Goal: Task Accomplishment & Management: Complete application form

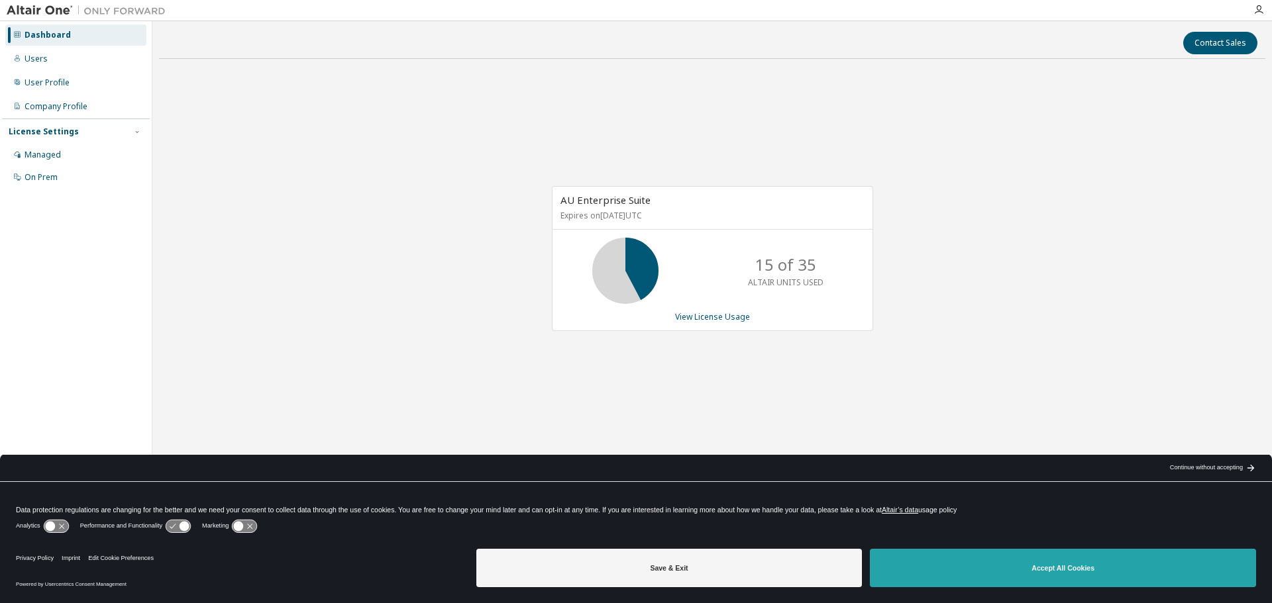
click at [1035, 566] on button "Accept All Cookies" at bounding box center [1063, 568] width 386 height 38
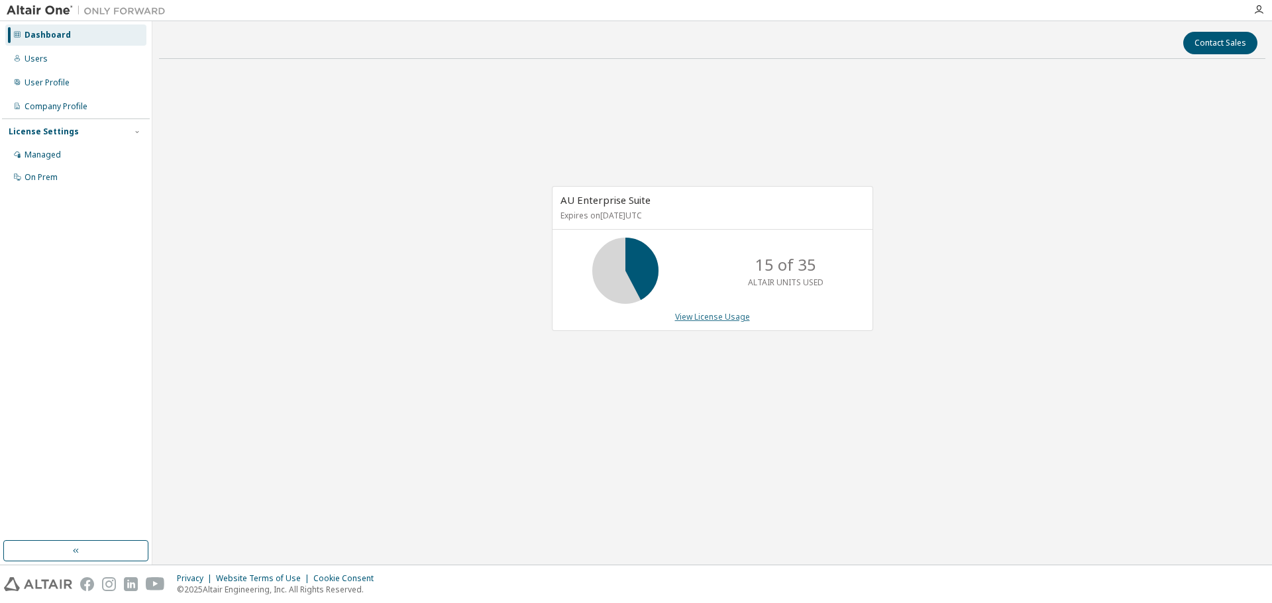
click at [708, 317] on link "View License Usage" at bounding box center [712, 316] width 75 height 11
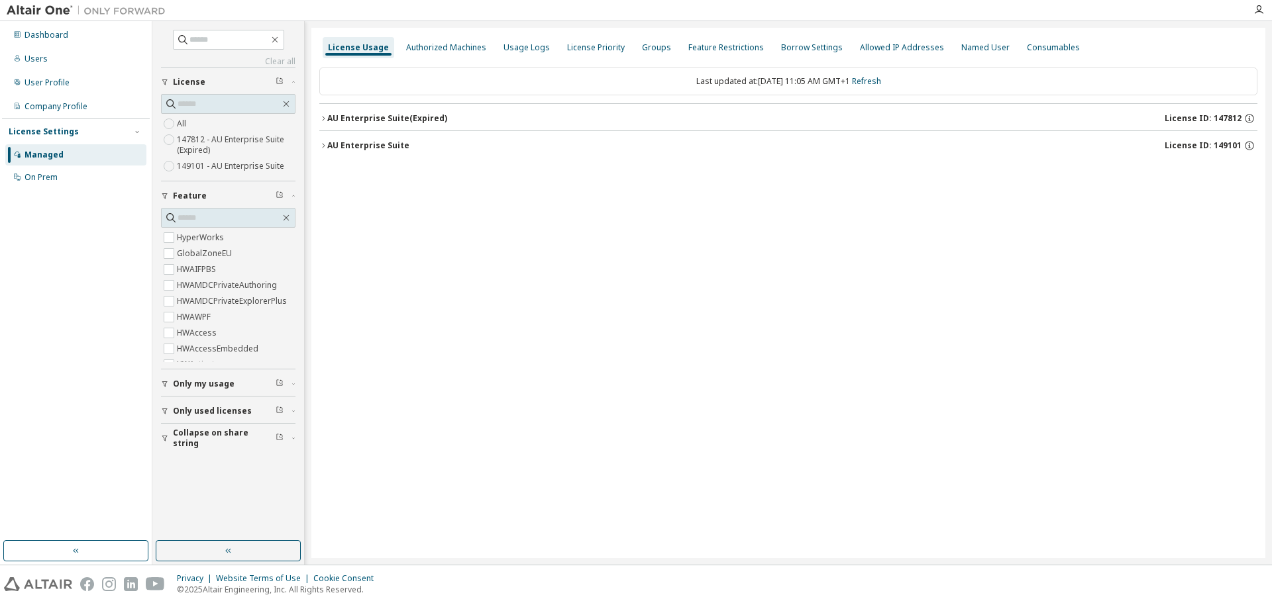
click at [344, 123] on div "AU Enterprise Suite (Expired)" at bounding box center [387, 118] width 120 height 11
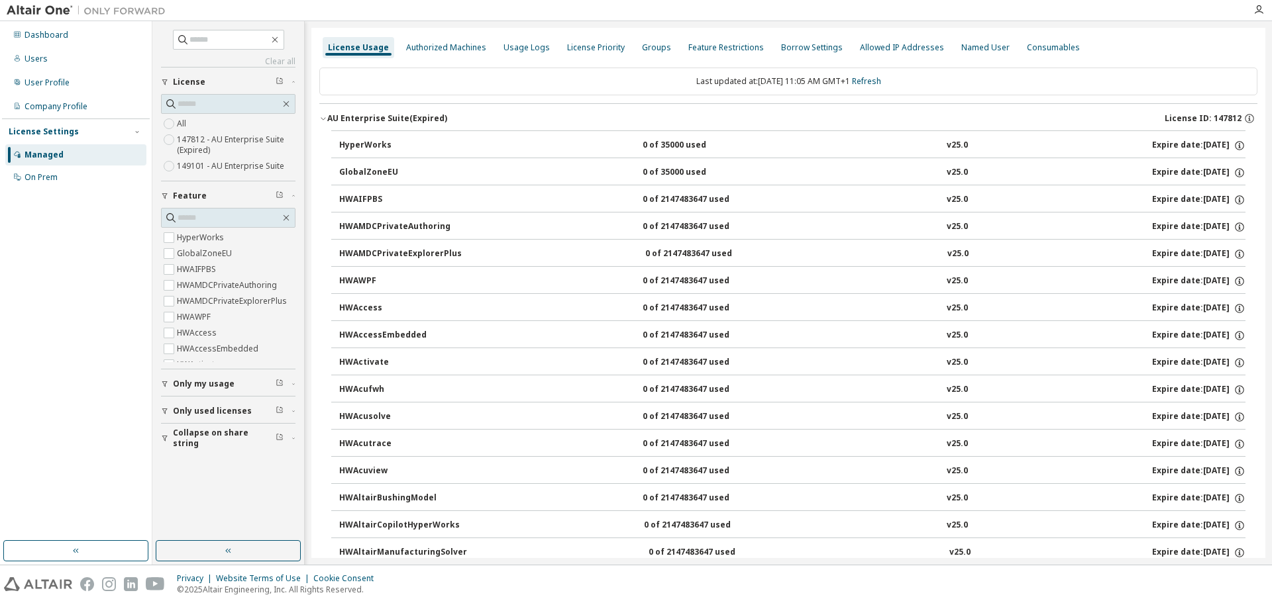
click at [332, 125] on button "AU Enterprise Suite (Expired) License ID: 147812" at bounding box center [788, 118] width 938 height 29
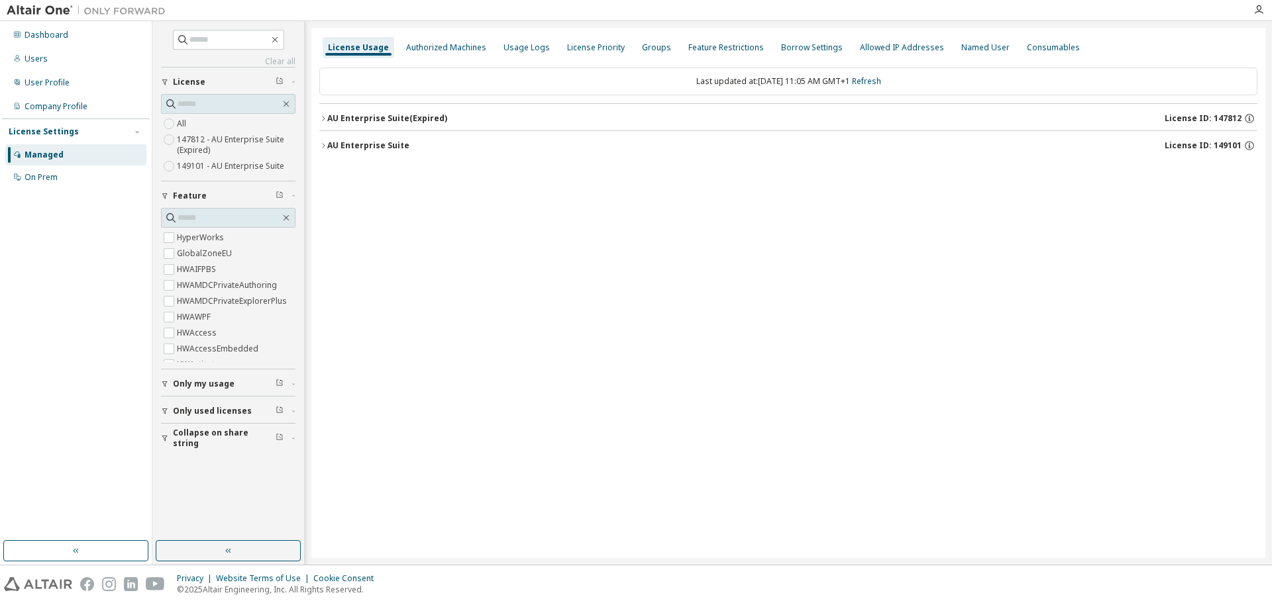
click at [355, 146] on div "AU Enterprise Suite" at bounding box center [368, 145] width 82 height 11
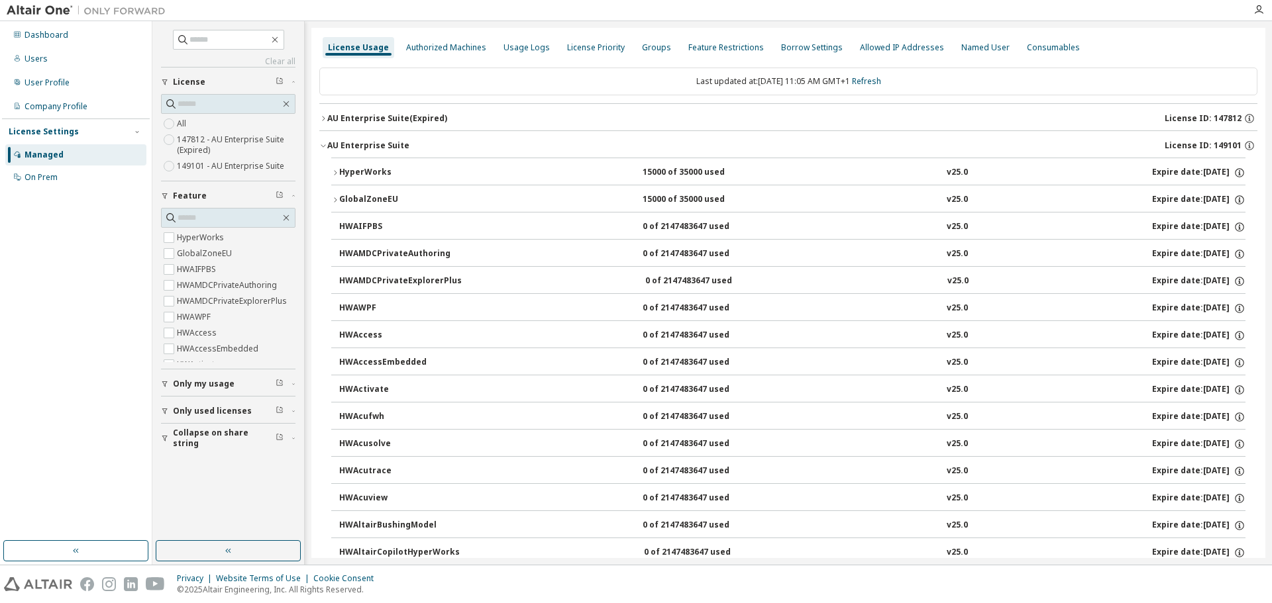
click at [347, 171] on div "HyperWorks" at bounding box center [398, 173] width 119 height 12
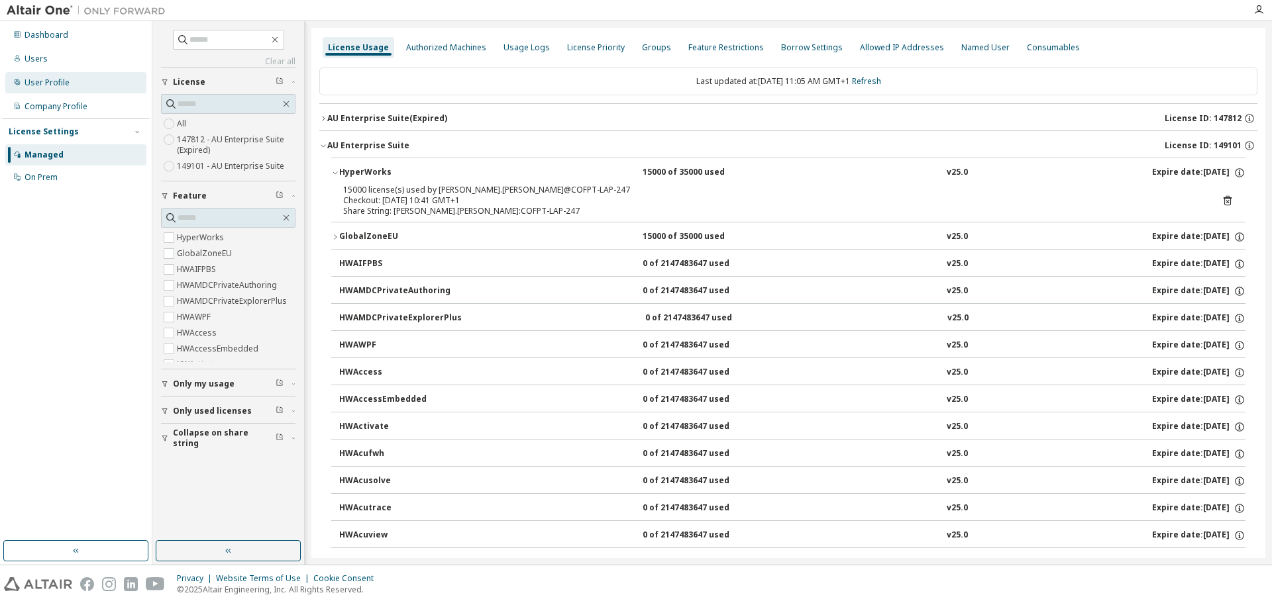
click at [79, 88] on div "User Profile" at bounding box center [75, 82] width 141 height 21
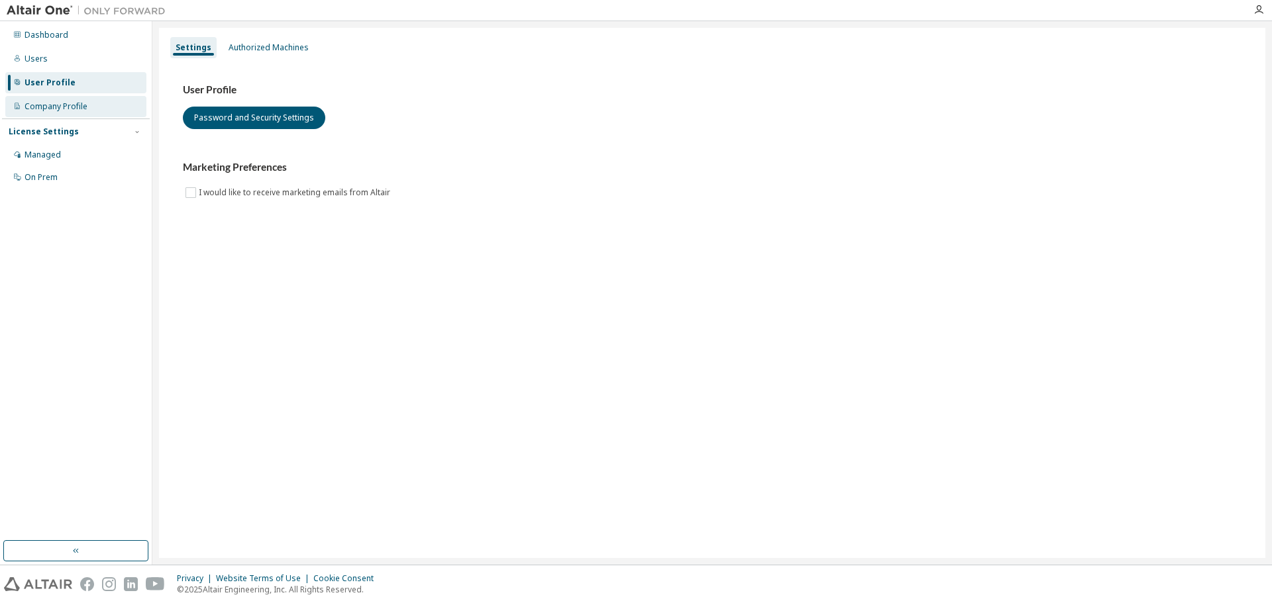
click at [64, 107] on div "Company Profile" at bounding box center [56, 106] width 63 height 11
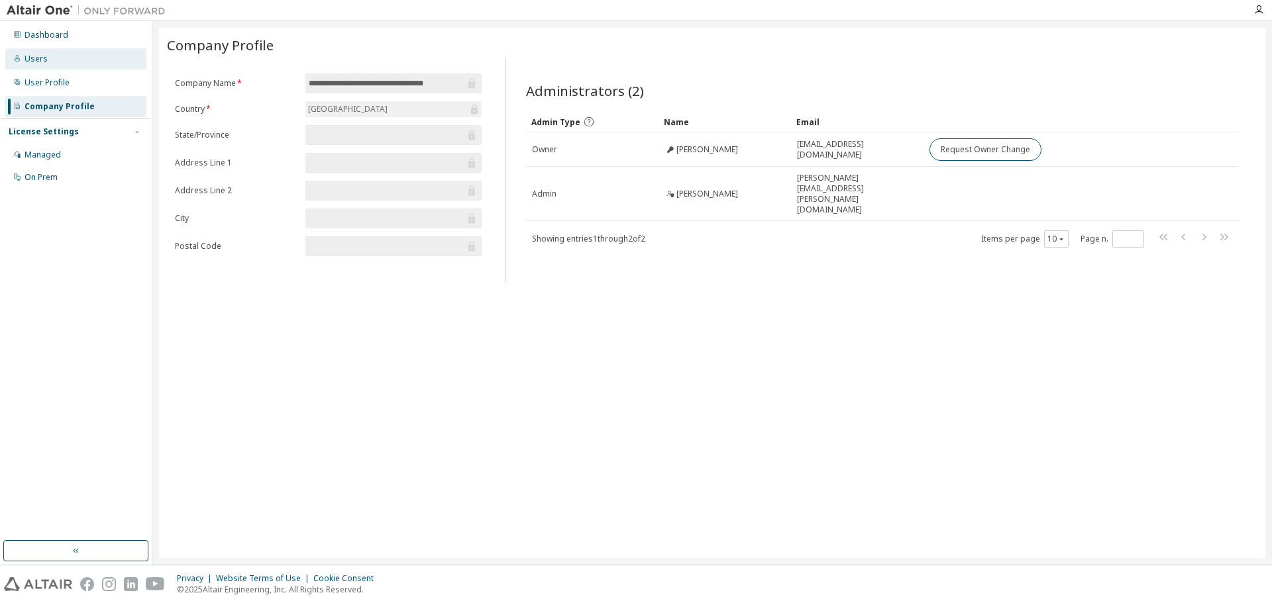
click at [50, 63] on div "Users" at bounding box center [75, 58] width 141 height 21
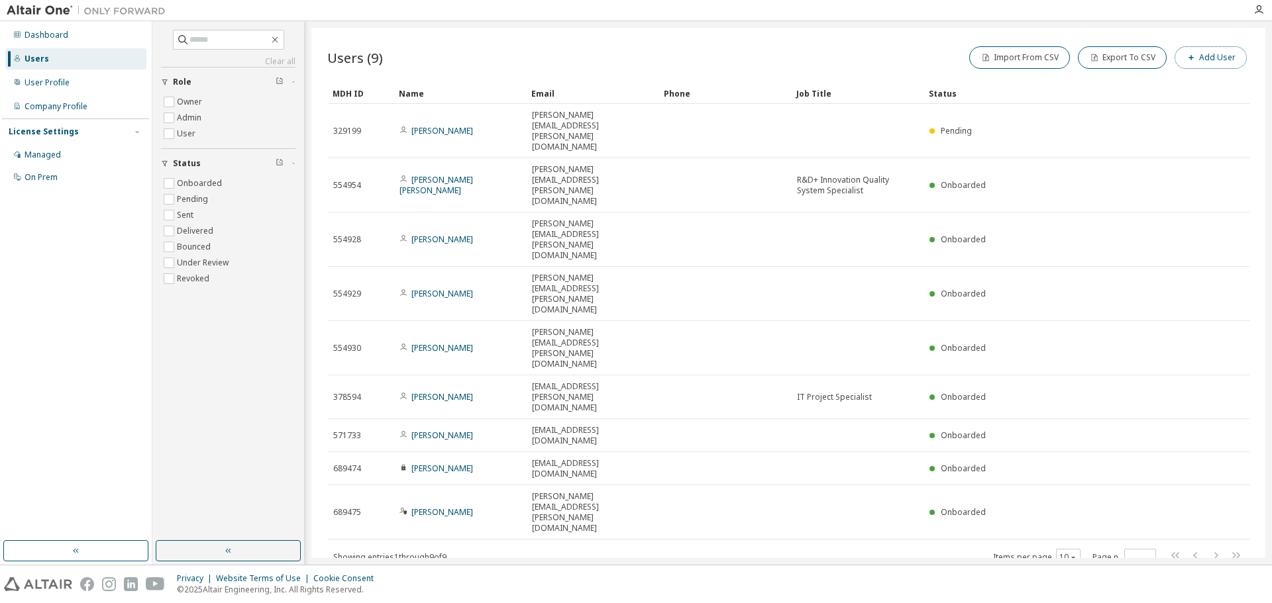
click at [1218, 58] on button "Add User" at bounding box center [1210, 57] width 72 height 23
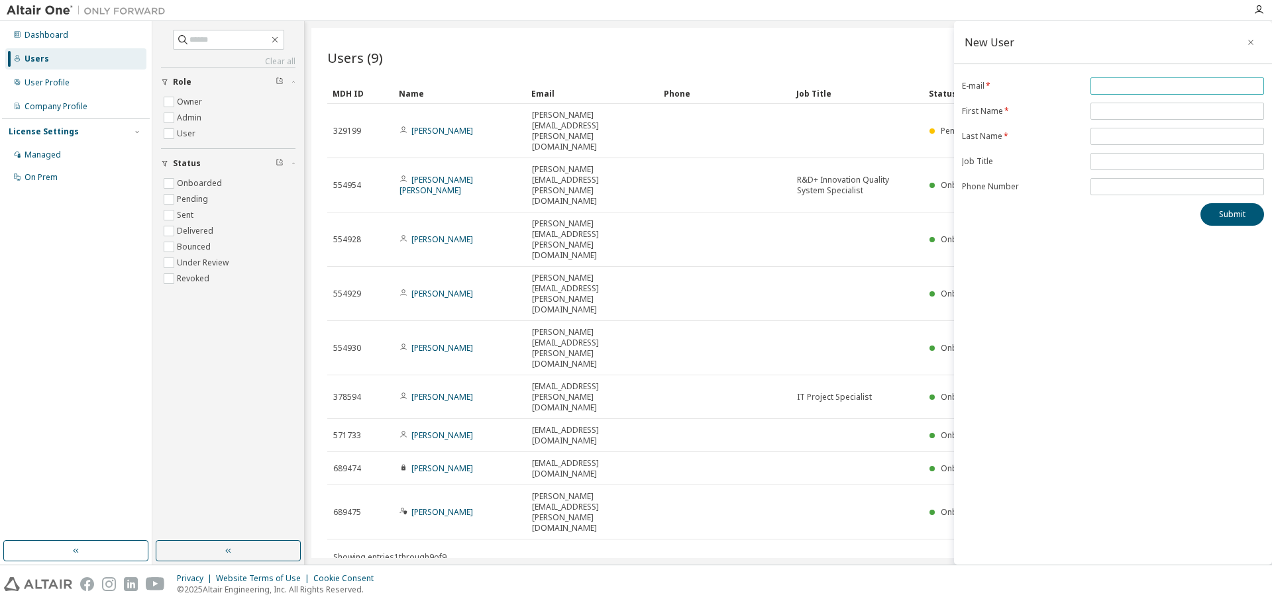
click at [1125, 93] on span at bounding box center [1177, 85] width 174 height 17
click at [1126, 87] on input "email" at bounding box center [1176, 86] width 167 height 11
paste input "**********"
type input "**********"
click at [1119, 106] on input "text" at bounding box center [1176, 111] width 167 height 11
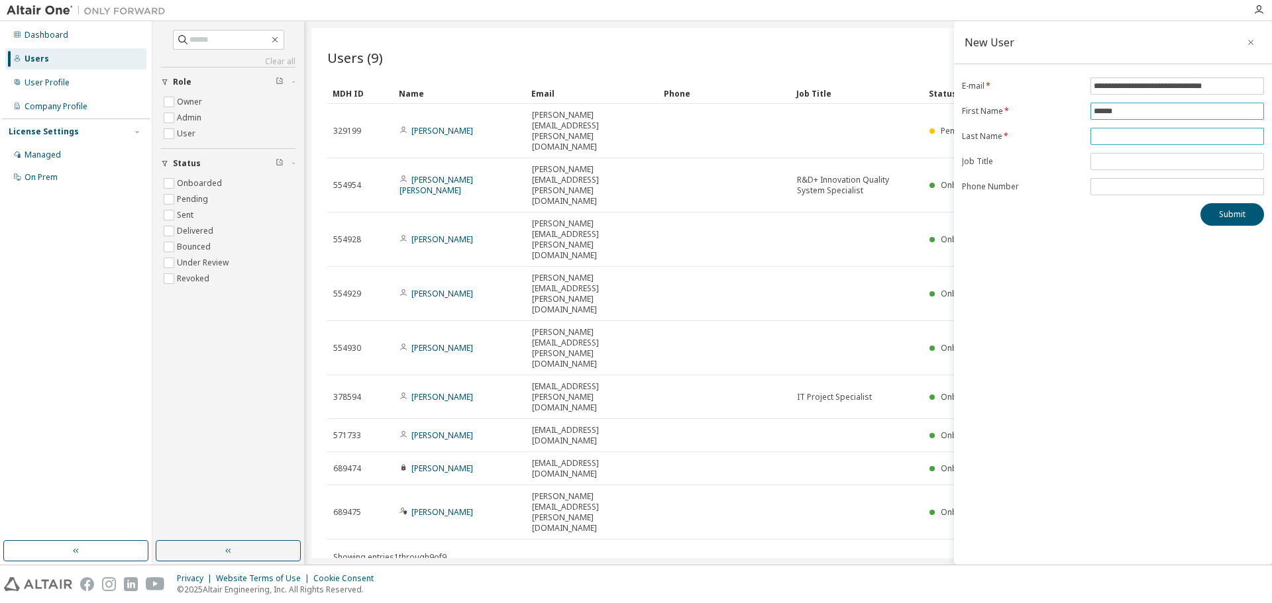
type input "******"
click at [1119, 134] on input "text" at bounding box center [1176, 136] width 167 height 11
type input "*****"
click at [1161, 161] on input "text" at bounding box center [1176, 161] width 167 height 11
type input "********"
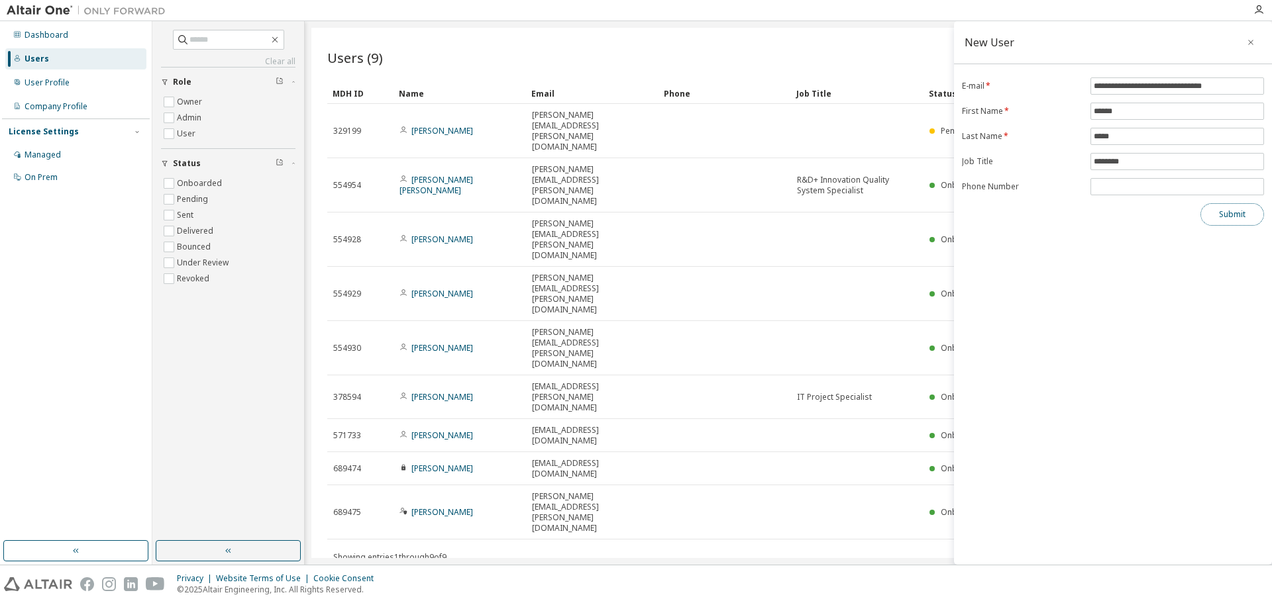
click at [1228, 211] on button "Submit" at bounding box center [1232, 214] width 64 height 23
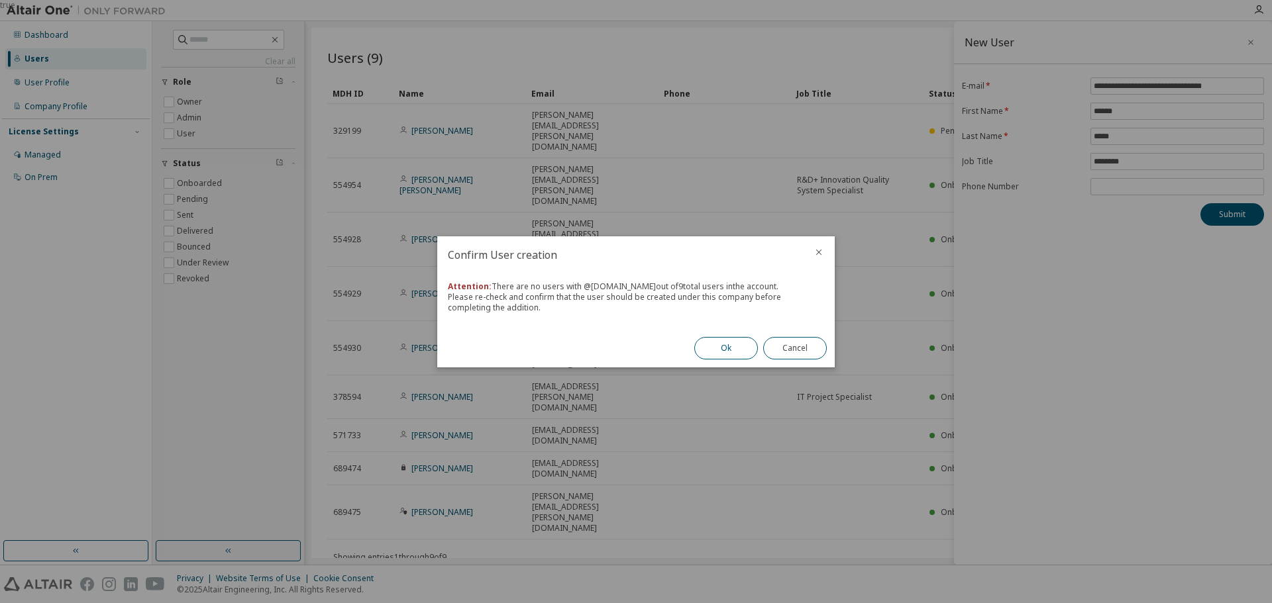
click at [736, 352] on button "Ok" at bounding box center [726, 348] width 64 height 23
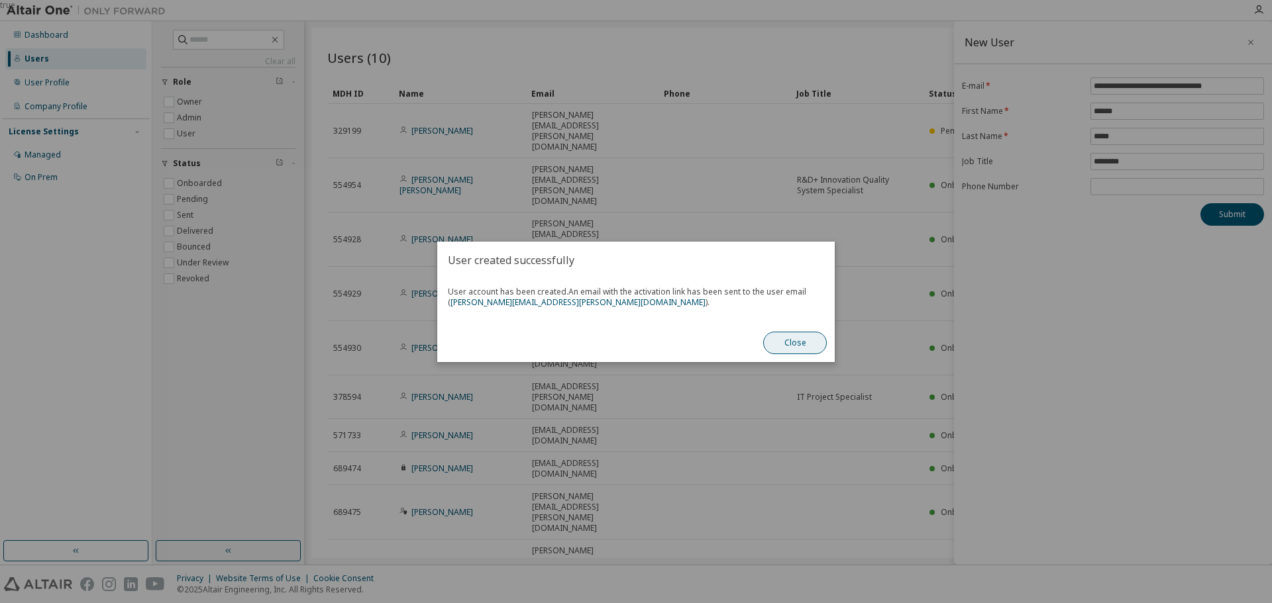
click at [791, 345] on button "Close" at bounding box center [795, 343] width 64 height 23
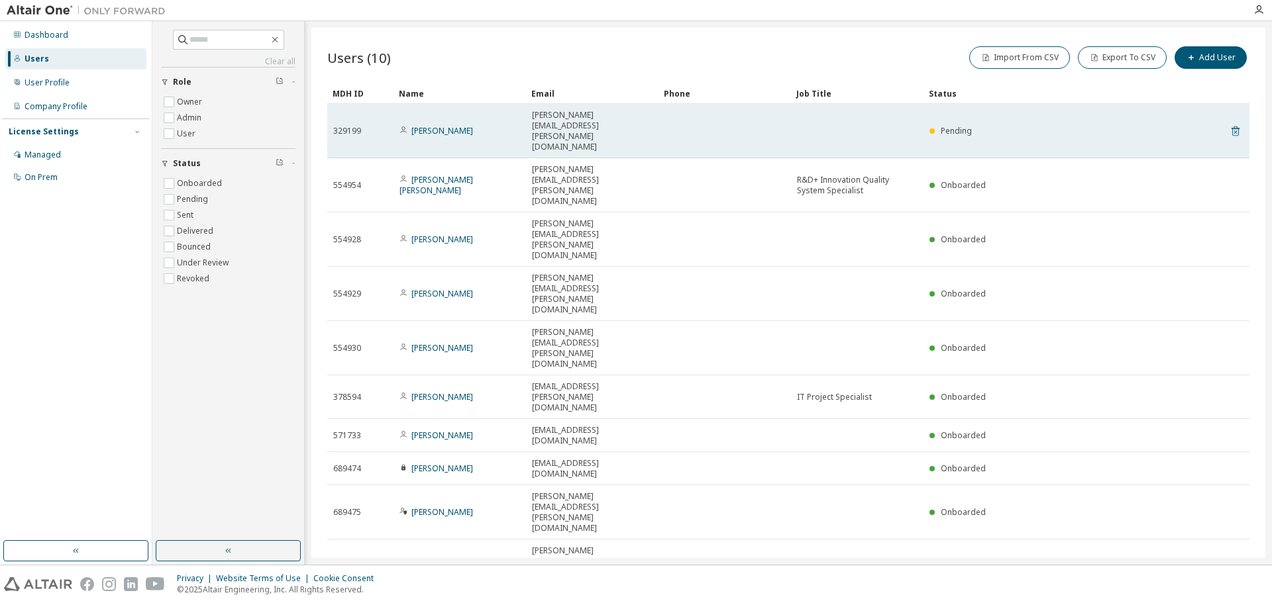
click at [1235, 123] on icon at bounding box center [1235, 131] width 12 height 16
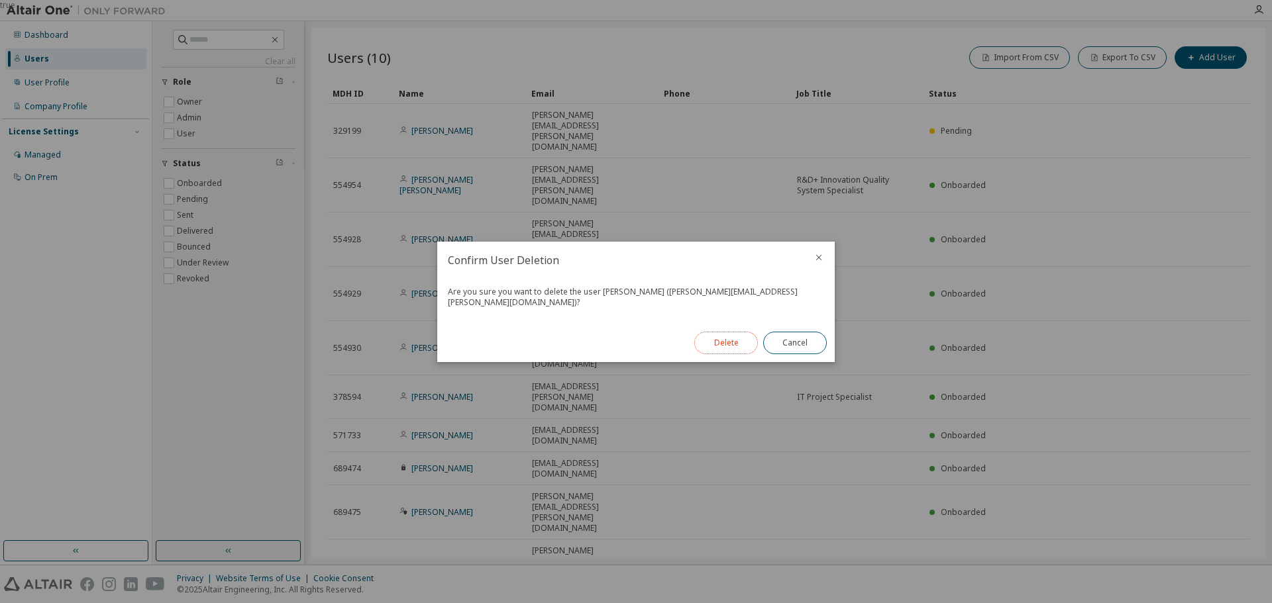
click at [731, 339] on button "Delete" at bounding box center [726, 343] width 64 height 23
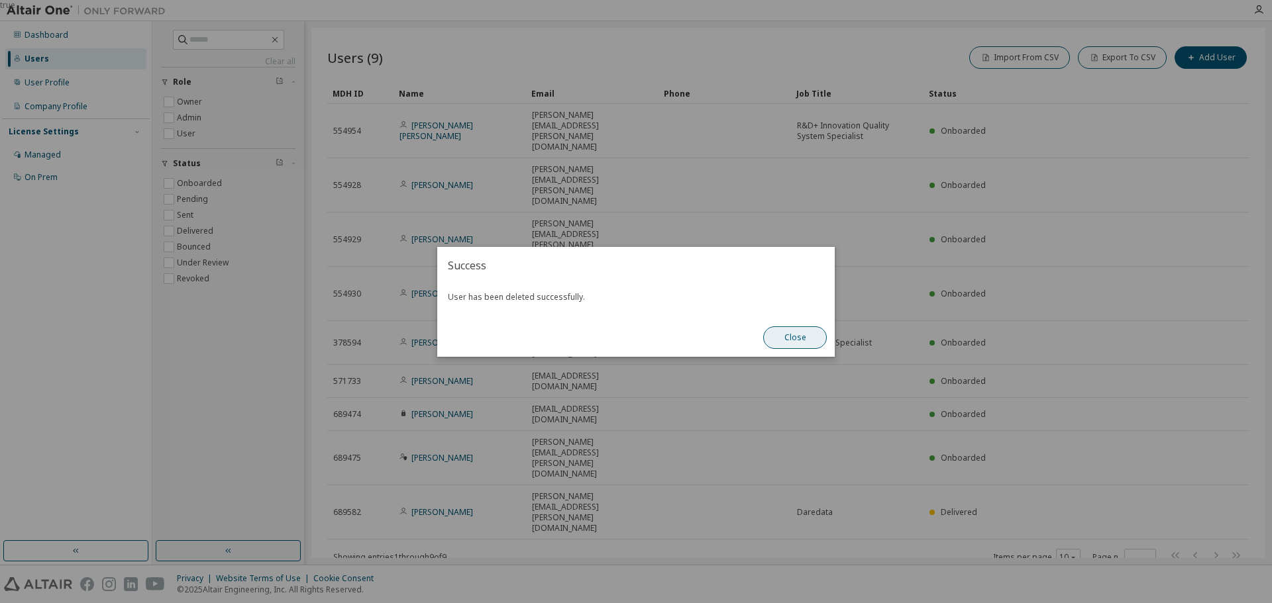
click at [807, 335] on button "Close" at bounding box center [795, 338] width 64 height 23
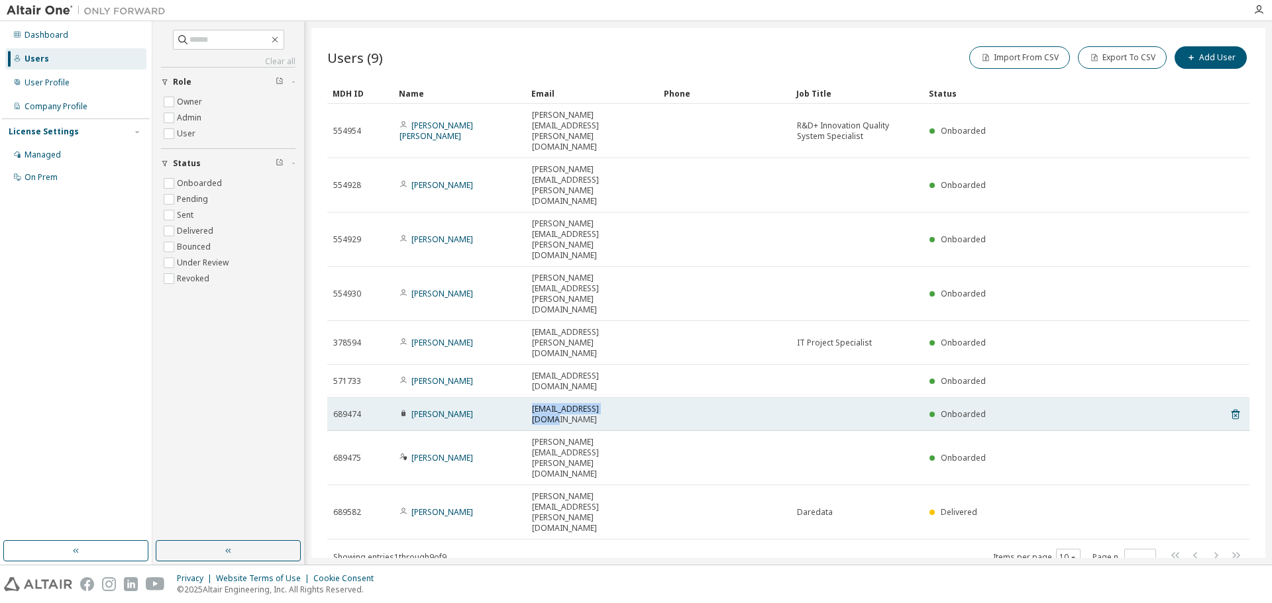
drag, startPoint x: 529, startPoint y: 261, endPoint x: 618, endPoint y: 260, distance: 88.8
click at [618, 398] on td "[EMAIL_ADDRESS][DOMAIN_NAME]" at bounding box center [592, 414] width 132 height 33
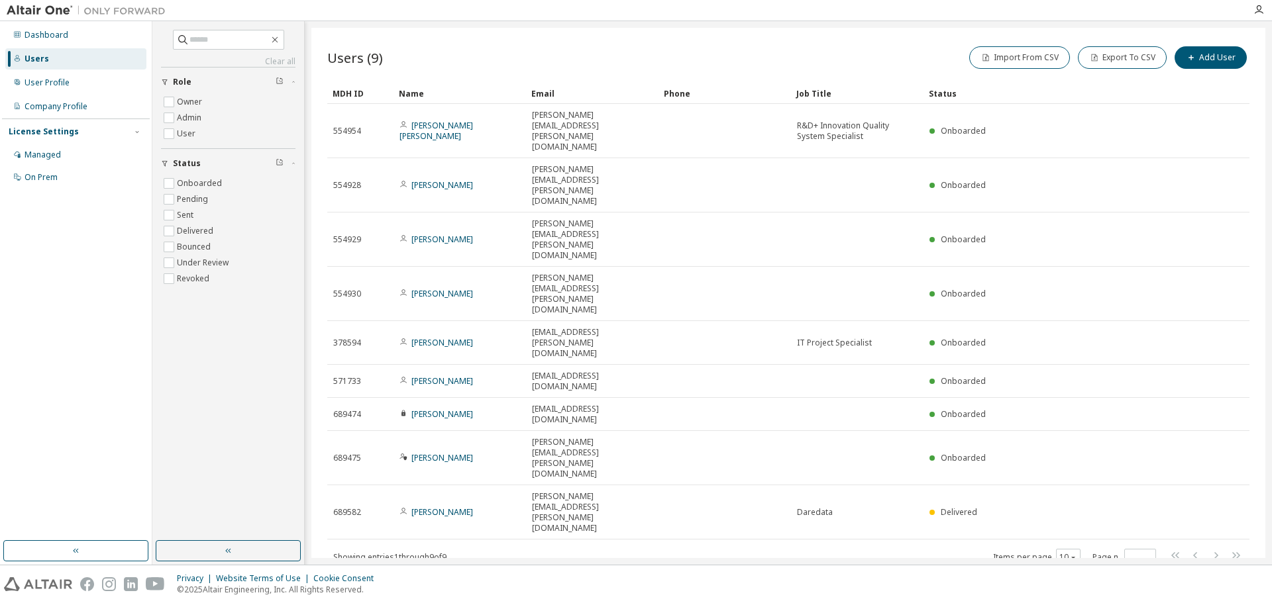
click at [1048, 391] on div "Users (9) Import From CSV Export To CSV Add User Clear Load Save Save As Field …" at bounding box center [788, 293] width 954 height 531
